Goal: Find specific page/section: Find specific page/section

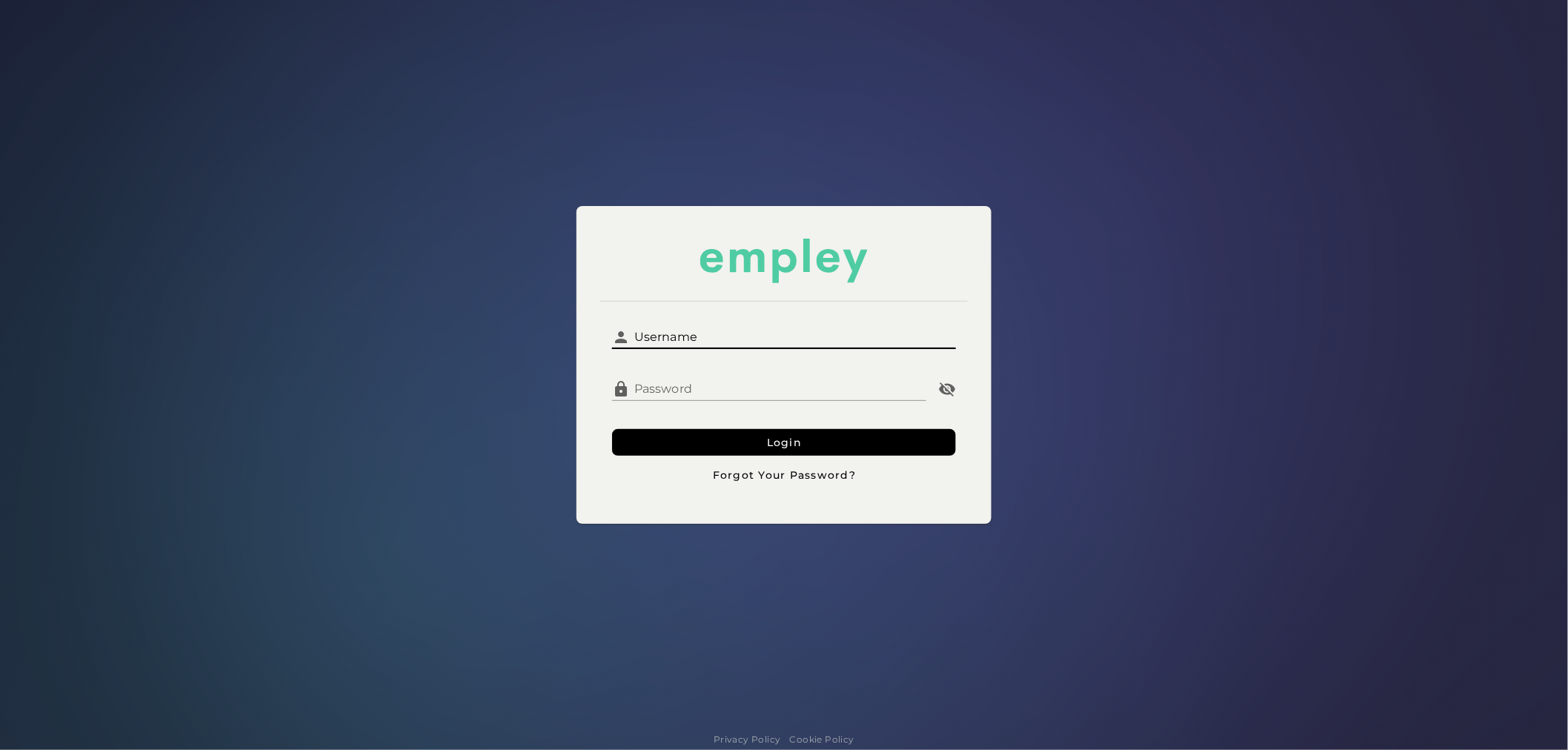
drag, startPoint x: 658, startPoint y: 332, endPoint x: 702, endPoint y: 347, distance: 46.5
click at [658, 332] on input "Username" at bounding box center [793, 332] width 326 height 36
type input "**********"
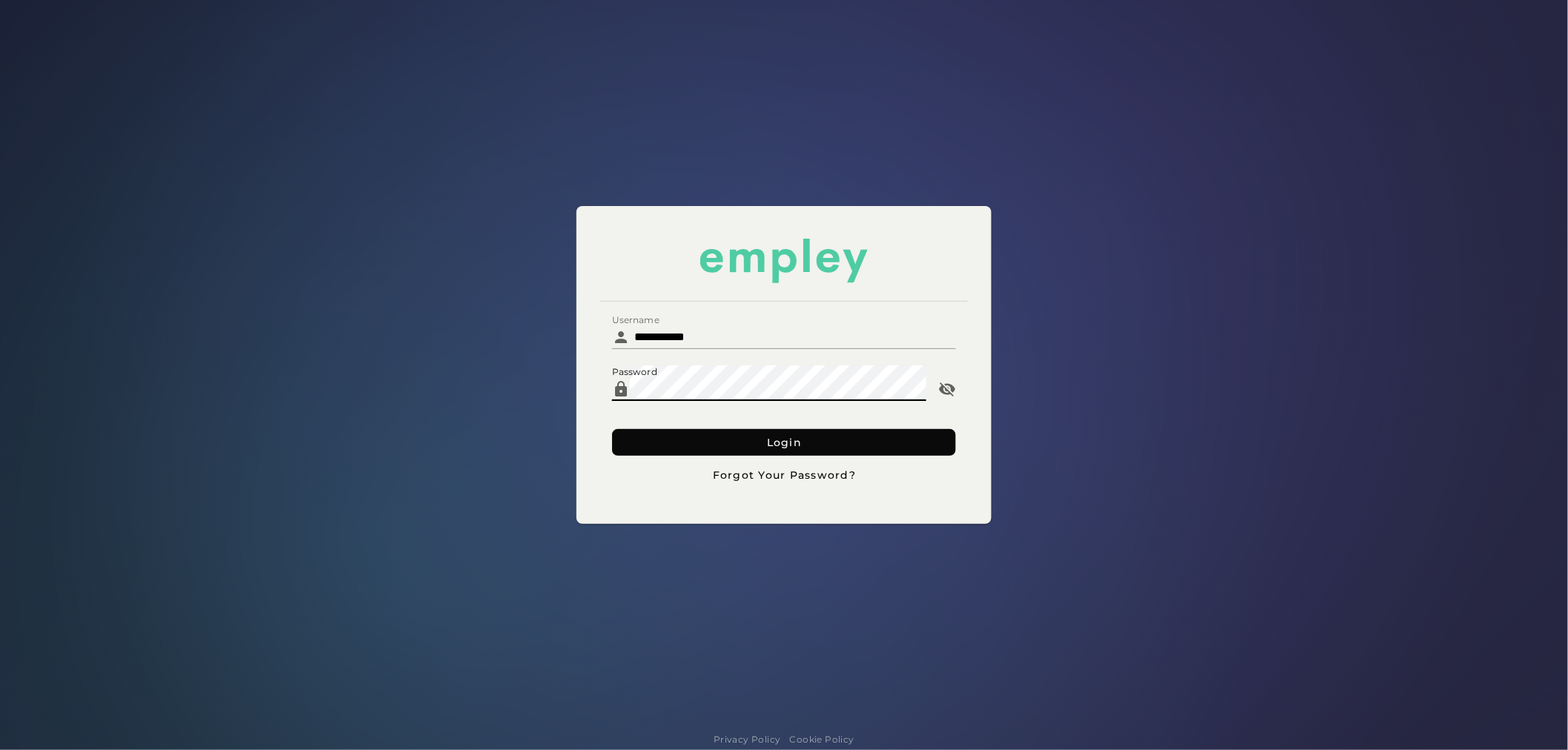
click at [672, 442] on button "Login" at bounding box center [784, 442] width 344 height 27
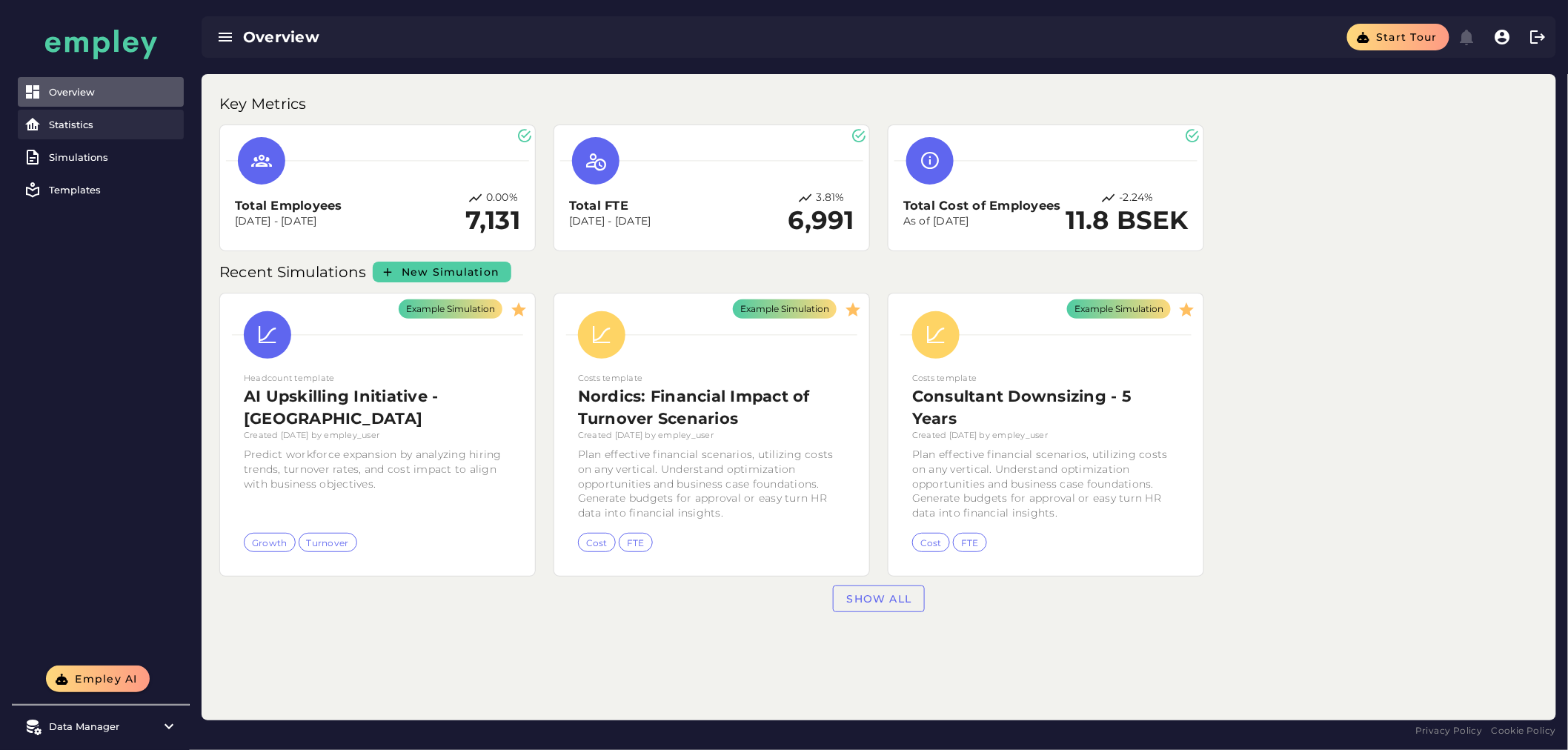
click at [89, 118] on div "Statistics" at bounding box center [113, 124] width 129 height 12
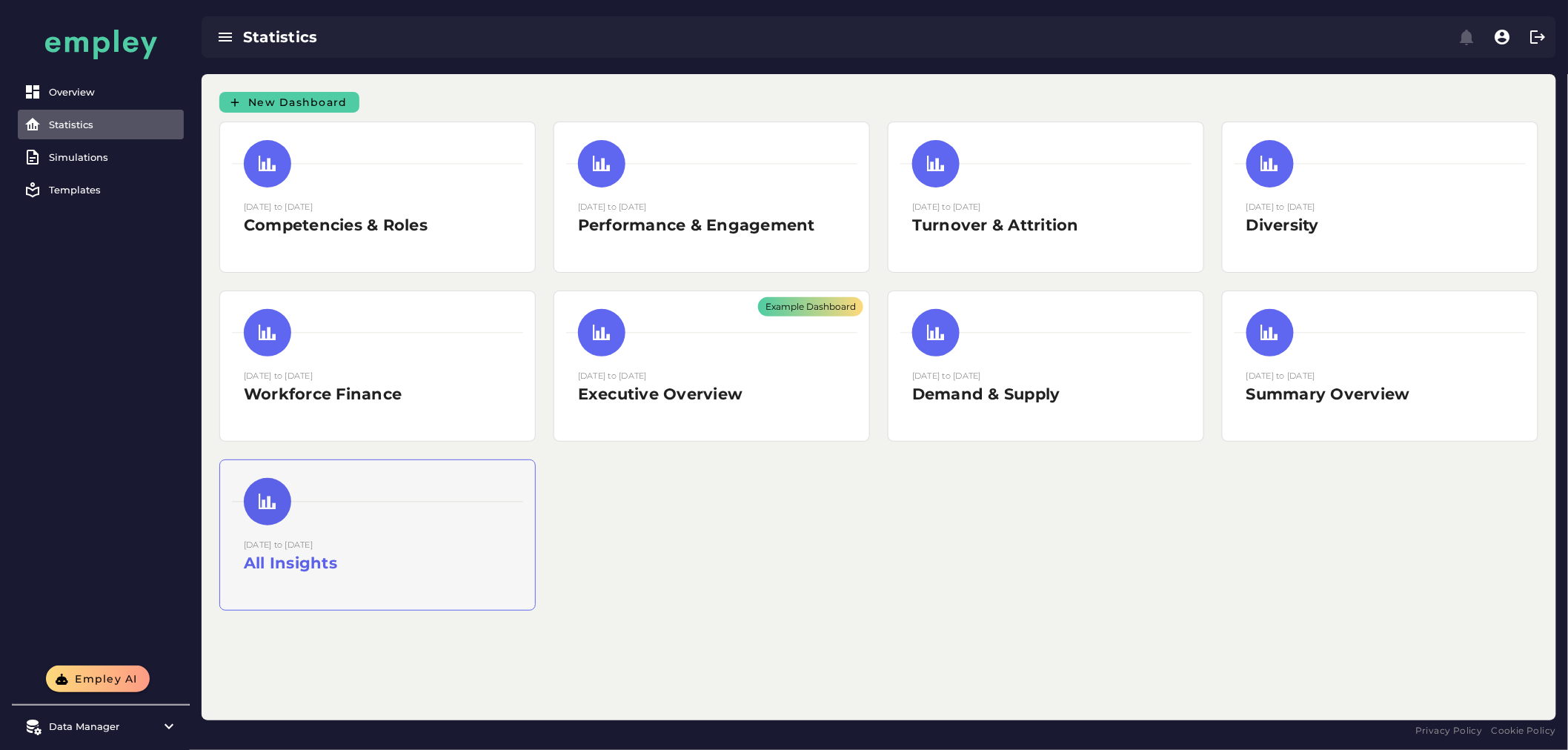
click at [387, 554] on h2 "All Insights" at bounding box center [378, 563] width 268 height 22
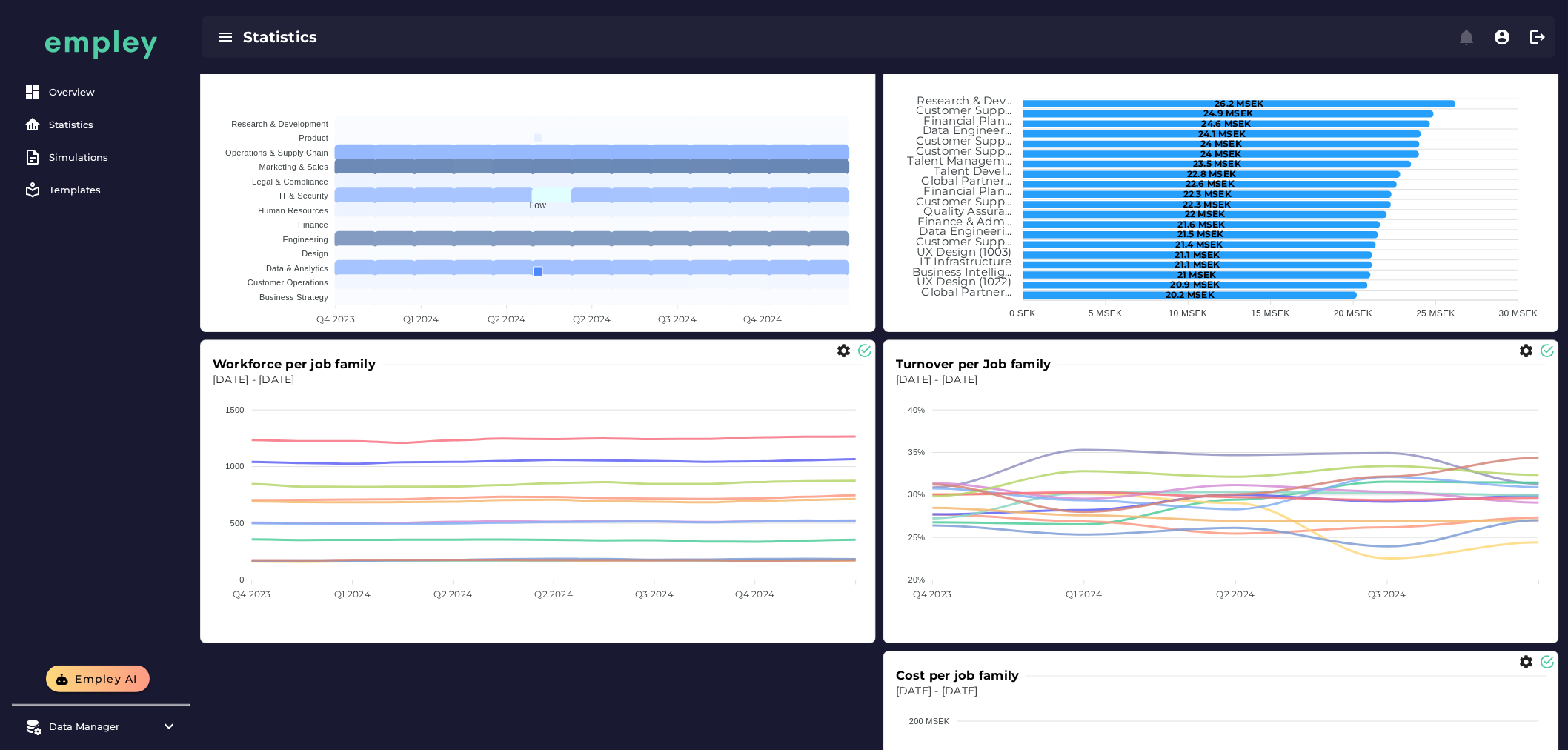
scroll to position [3922, 0]
